Goal: Find specific page/section: Find specific page/section

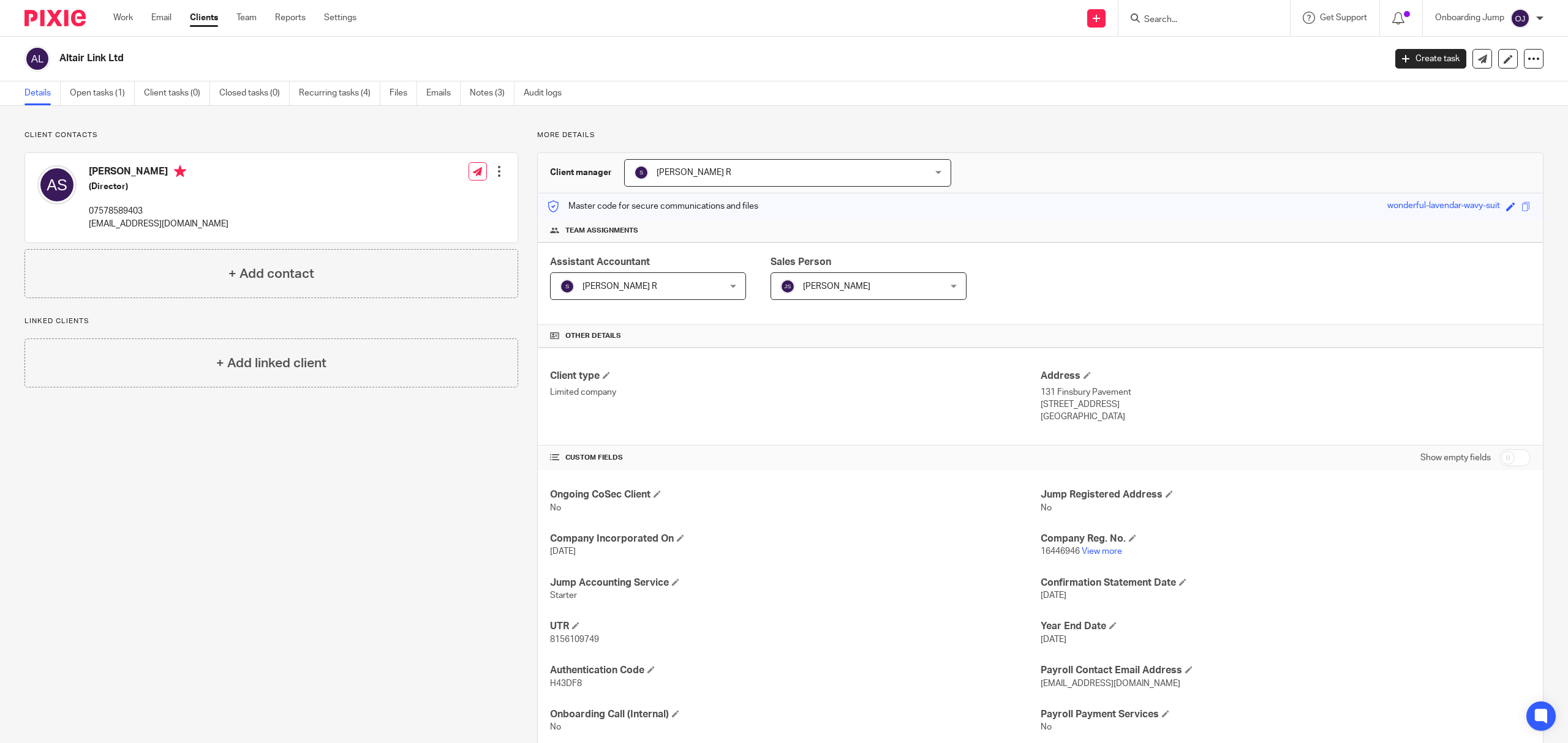
click at [1169, 17] on input "Search" at bounding box center [1198, 20] width 111 height 11
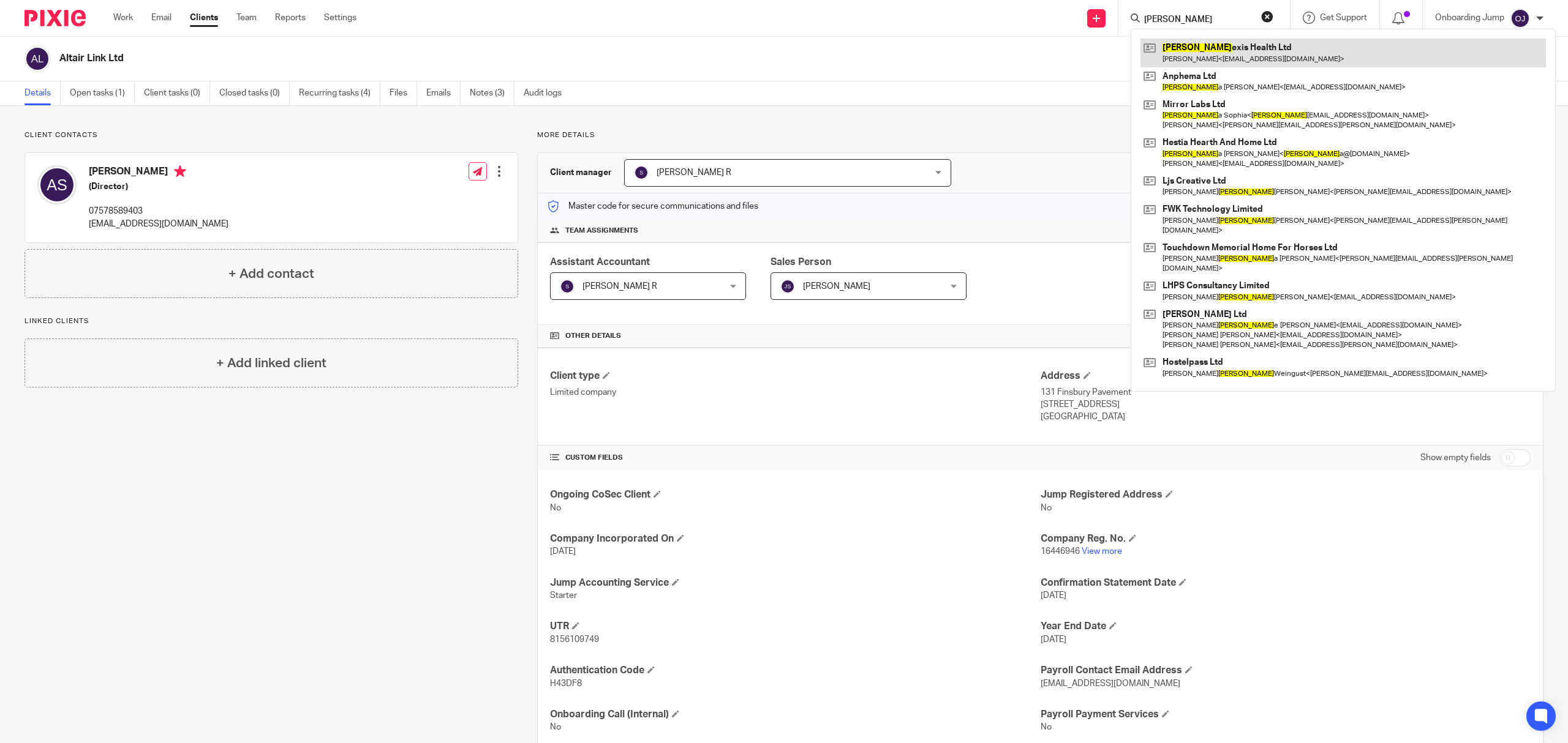
type input "[PERSON_NAME]"
click at [1208, 42] on link at bounding box center [1343, 53] width 406 height 28
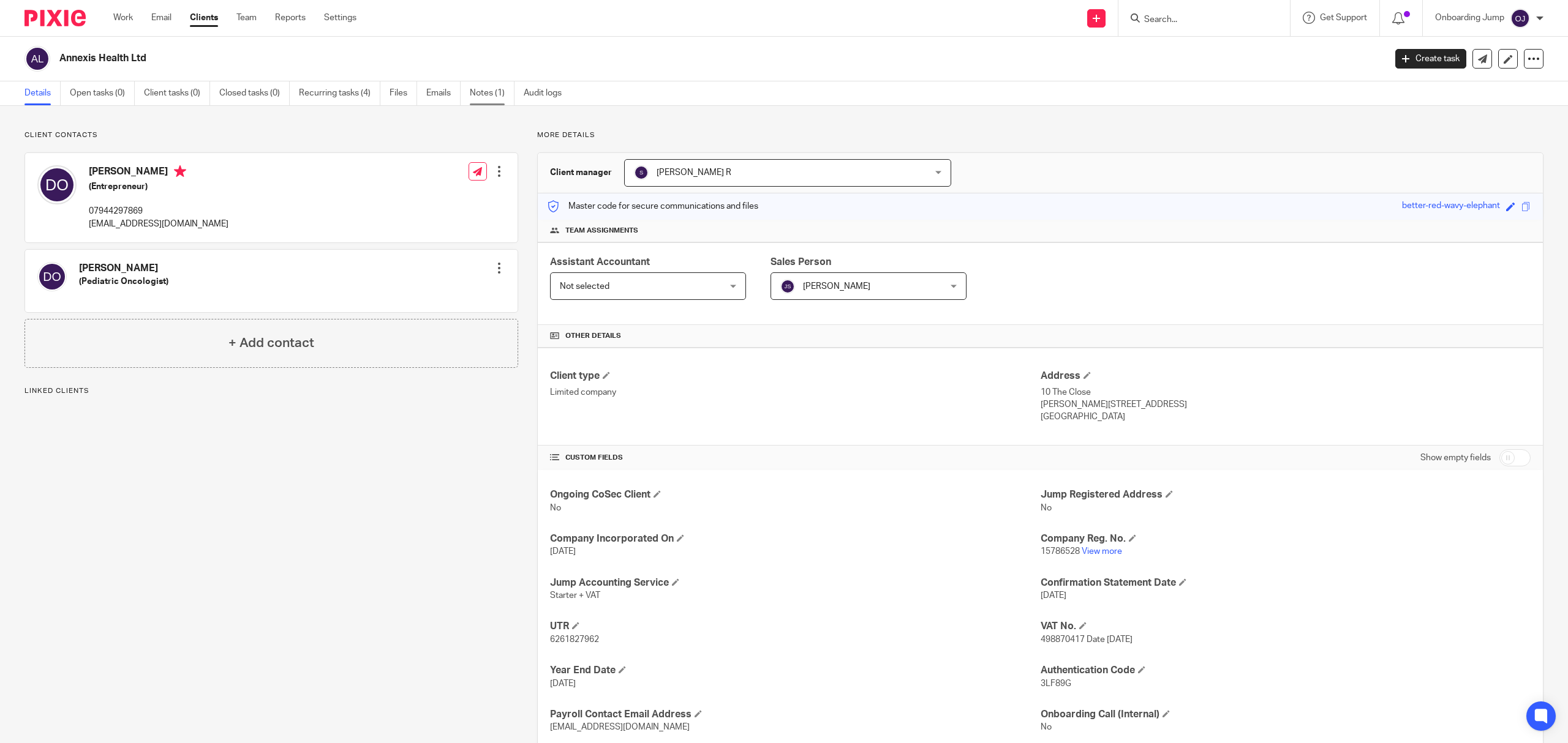
click at [481, 91] on link "Notes (1)" at bounding box center [492, 93] width 45 height 24
